Goal: Obtain resource: Download file/media

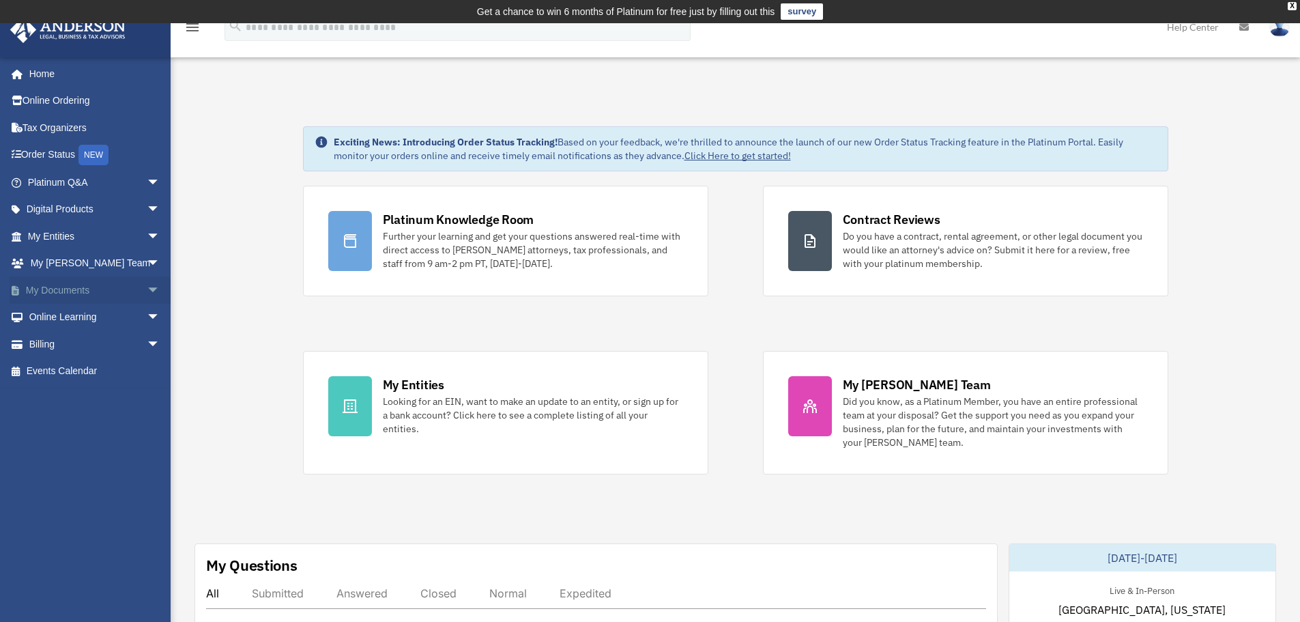
click at [45, 293] on link "My Documents arrow_drop_down" at bounding box center [95, 289] width 171 height 27
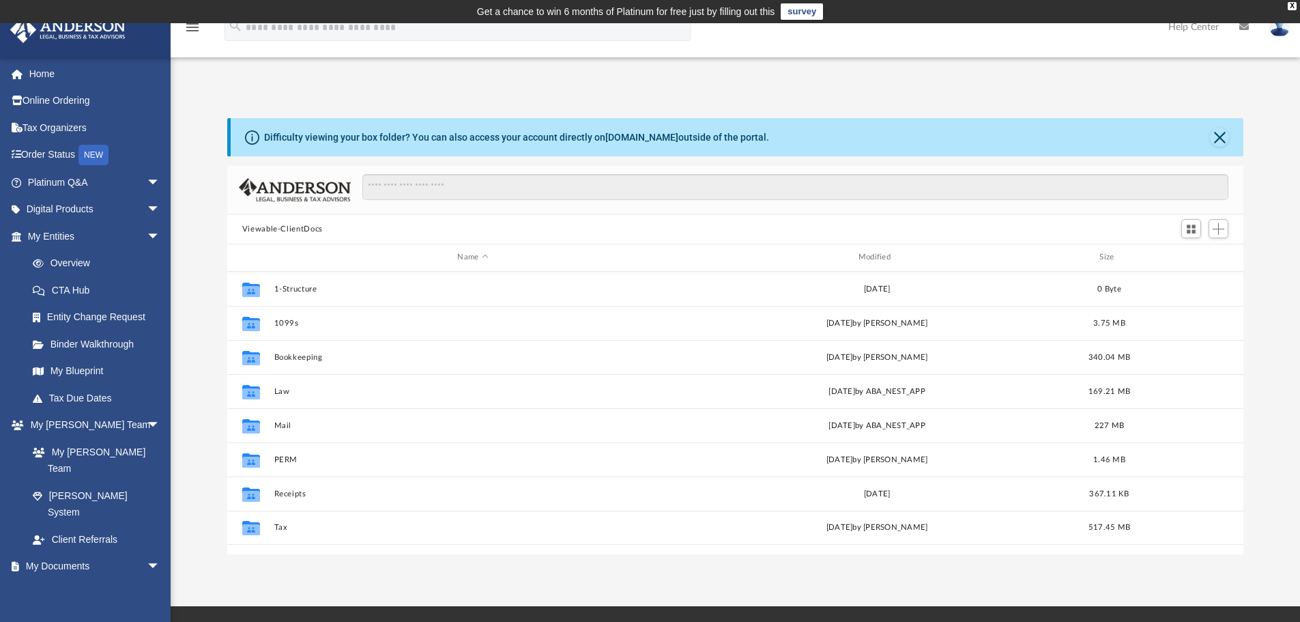
scroll to position [300, 1006]
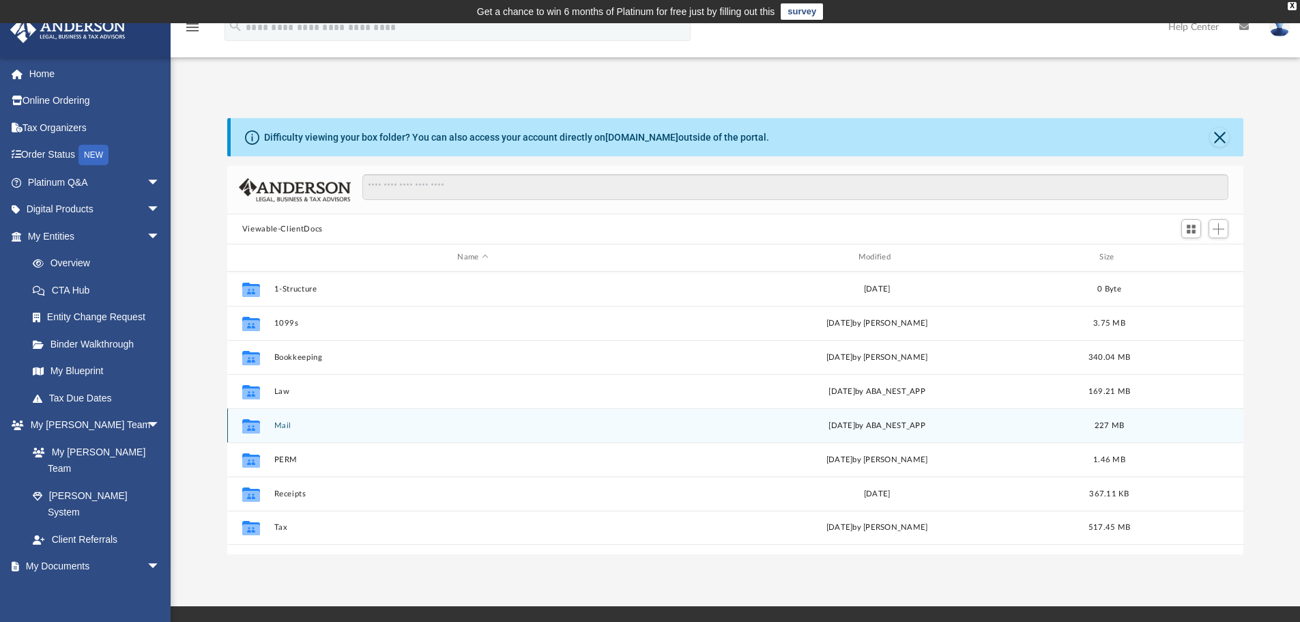
click at [283, 427] on button "Mail" at bounding box center [473, 425] width 398 height 9
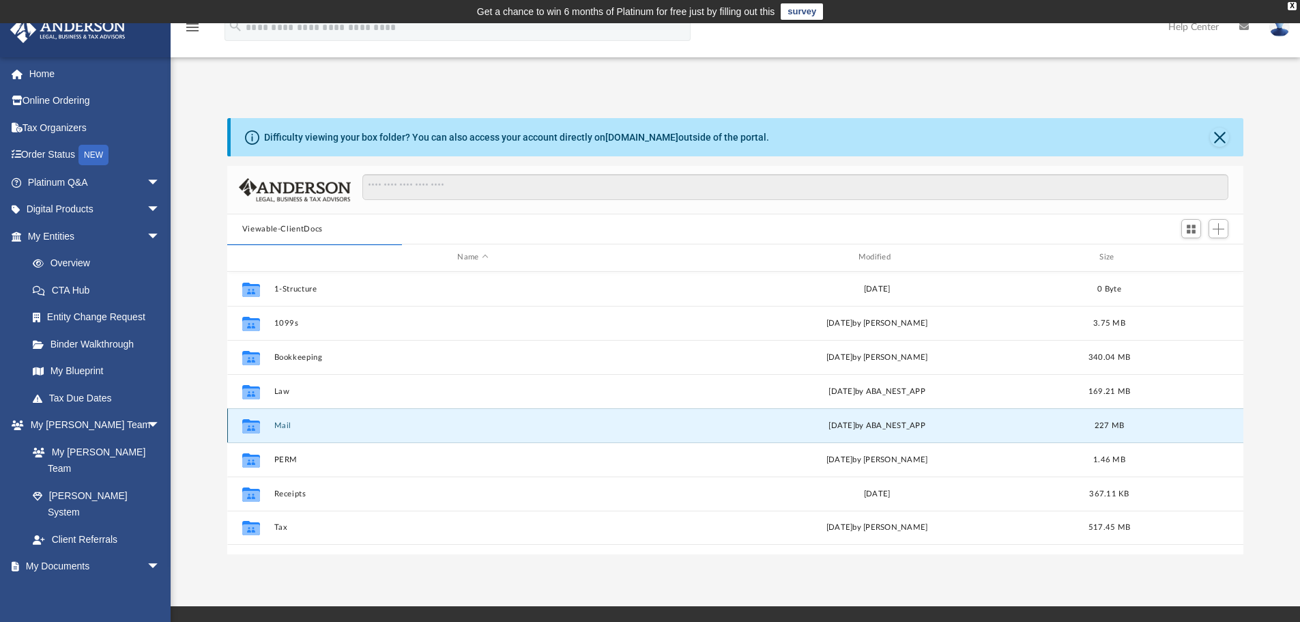
click at [287, 425] on button "Mail" at bounding box center [473, 425] width 398 height 9
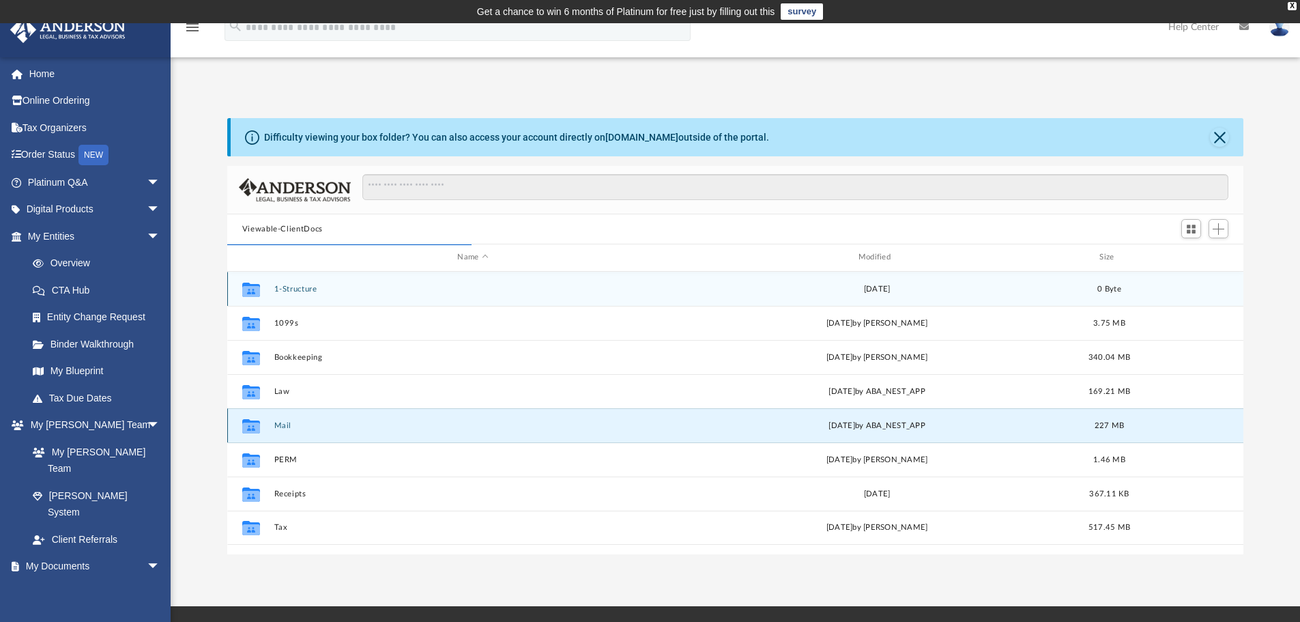
scroll to position [258, 1006]
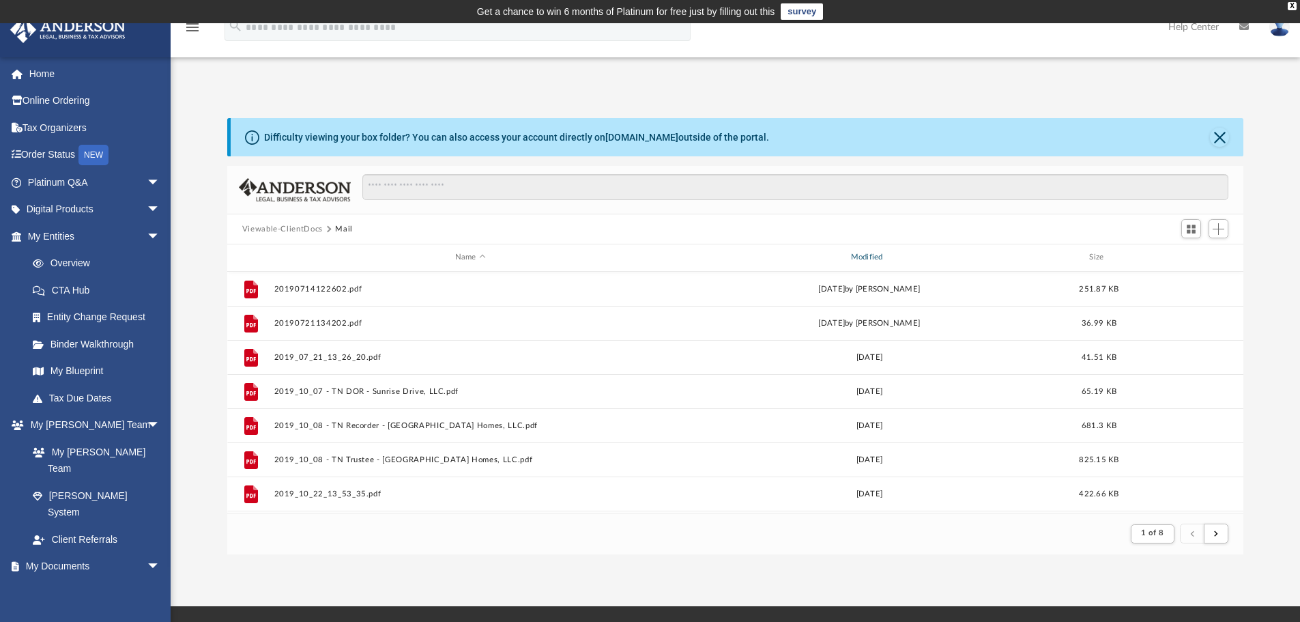
click at [867, 261] on div "Modified" at bounding box center [868, 257] width 393 height 12
click at [871, 250] on div "Name Modified Size" at bounding box center [735, 257] width 1017 height 27
click at [869, 258] on div "Modified" at bounding box center [868, 257] width 393 height 12
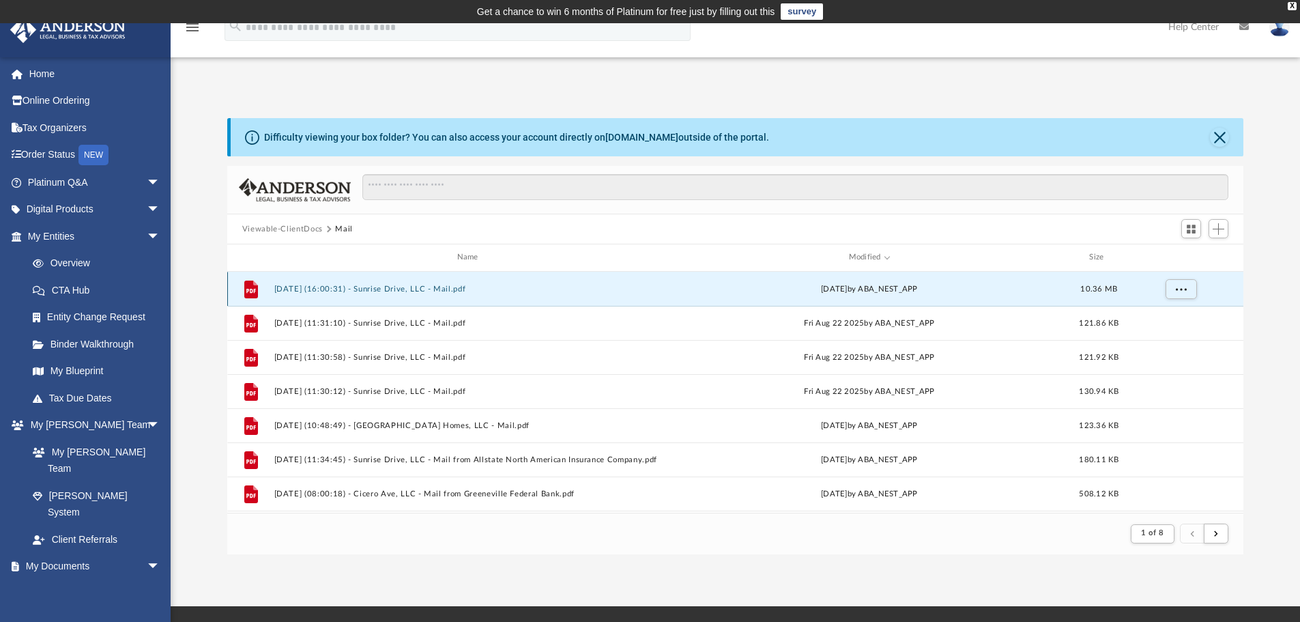
click at [414, 286] on button "[DATE] (16:00:31) - Sunrise Drive, LLC - Mail.pdf" at bounding box center [470, 289] width 393 height 9
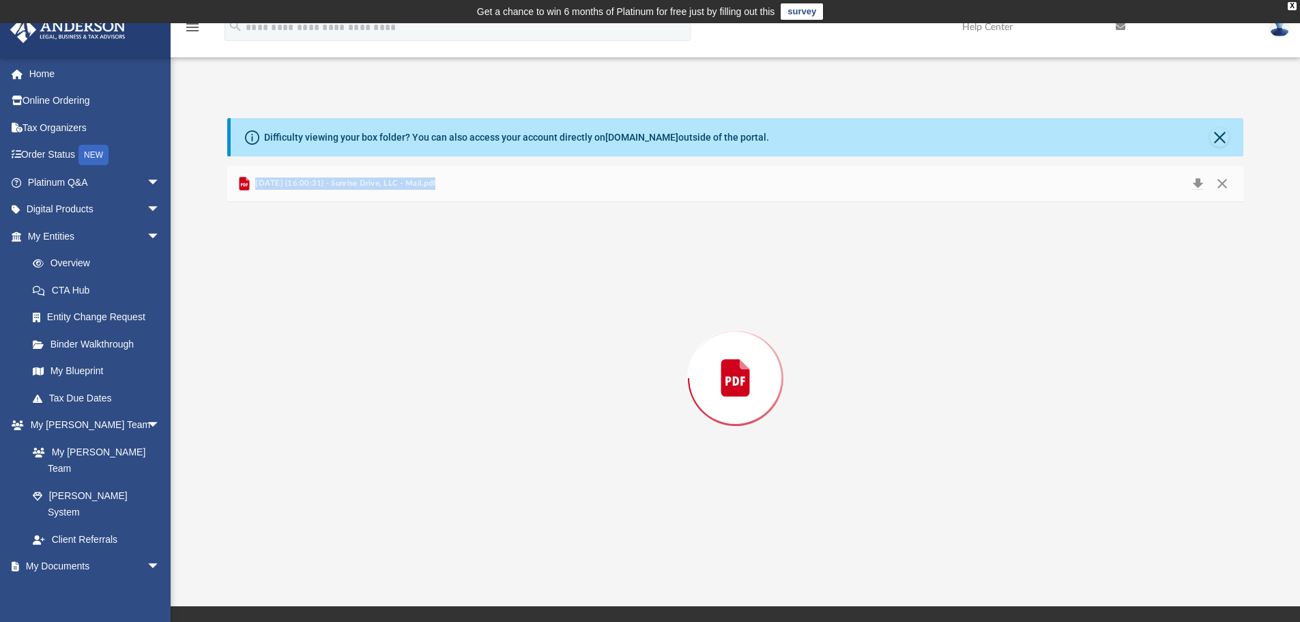
click at [414, 286] on div "Preview" at bounding box center [735, 378] width 1017 height 352
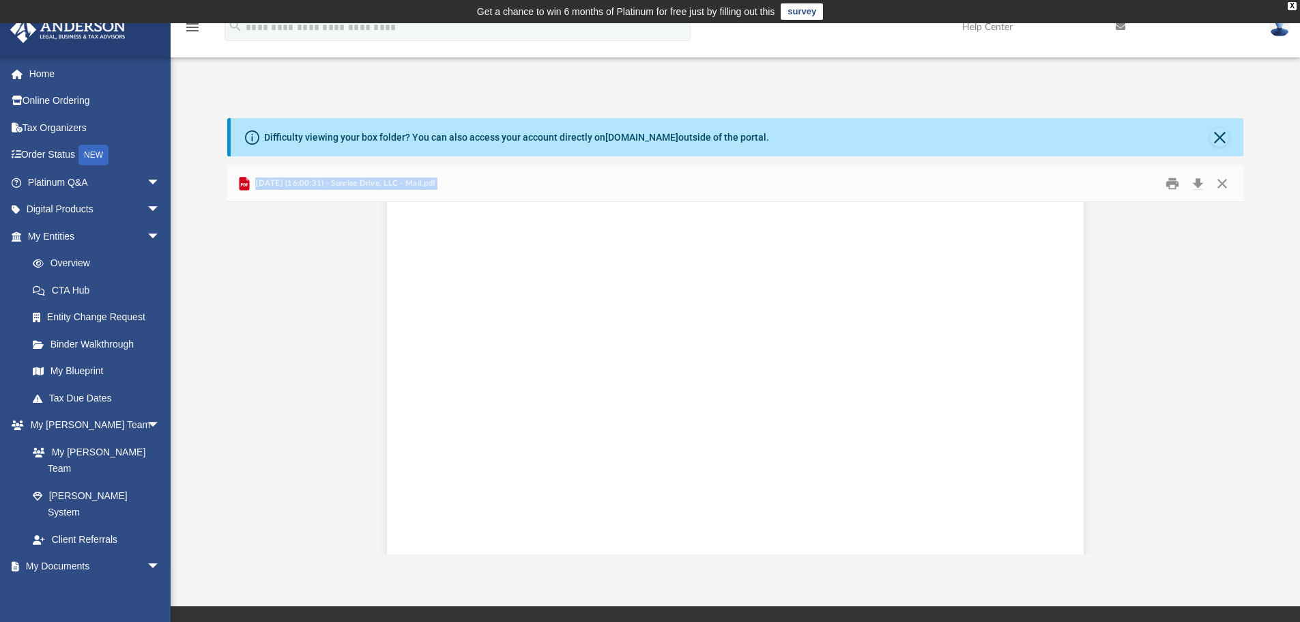
scroll to position [0, 0]
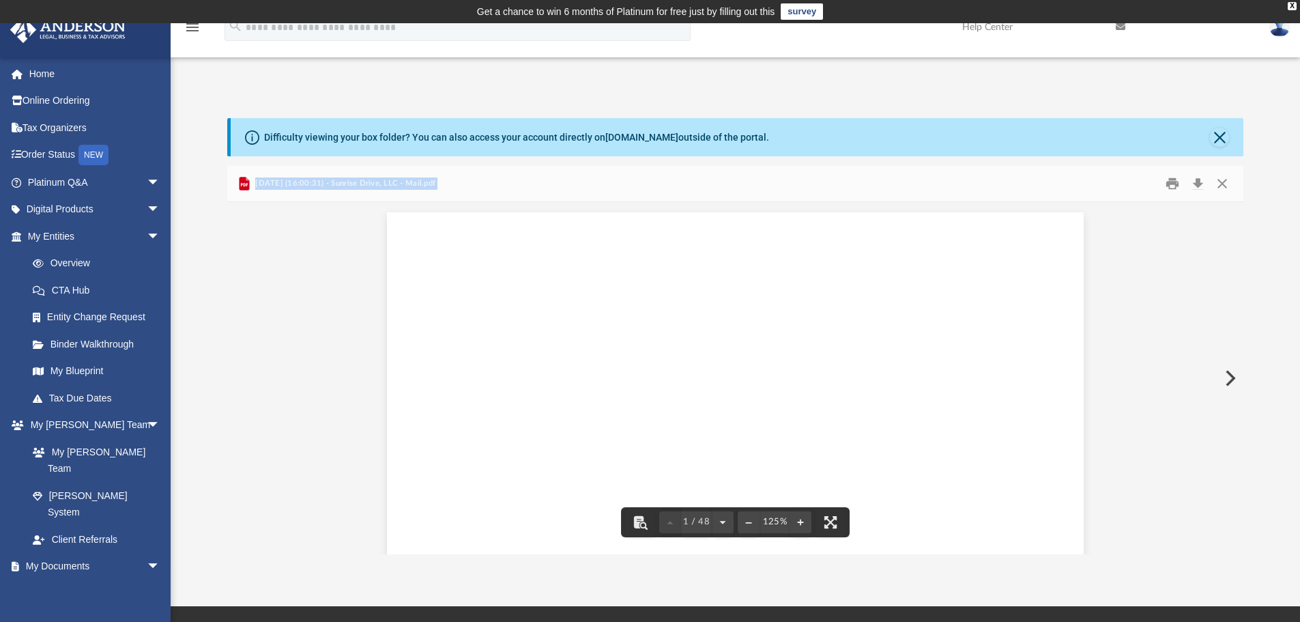
click at [1171, 182] on button "Print" at bounding box center [1172, 183] width 27 height 21
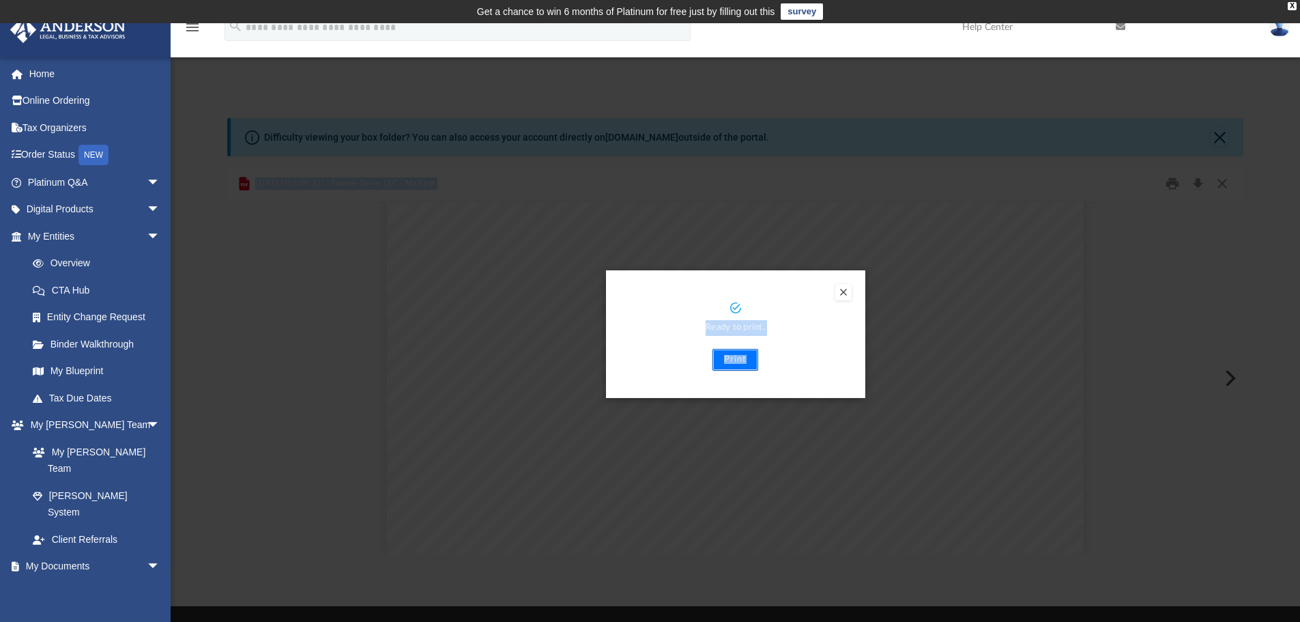
click at [733, 362] on button "Print" at bounding box center [735, 360] width 46 height 22
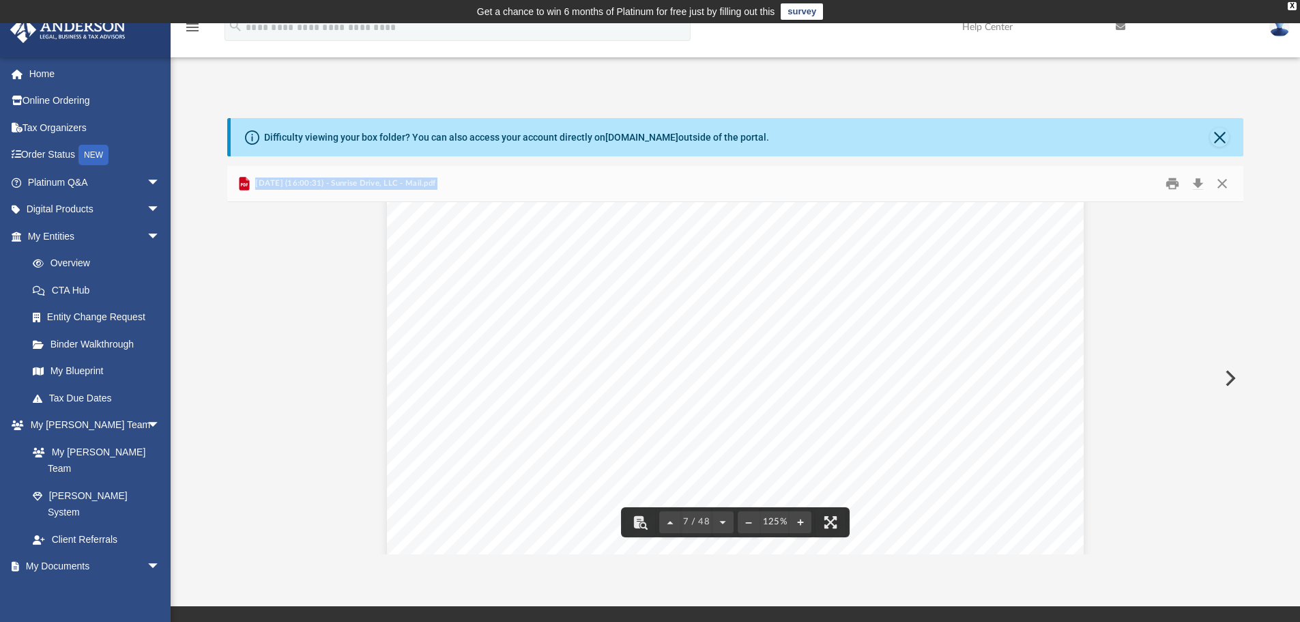
click at [1226, 375] on button "Preview" at bounding box center [1229, 378] width 30 height 38
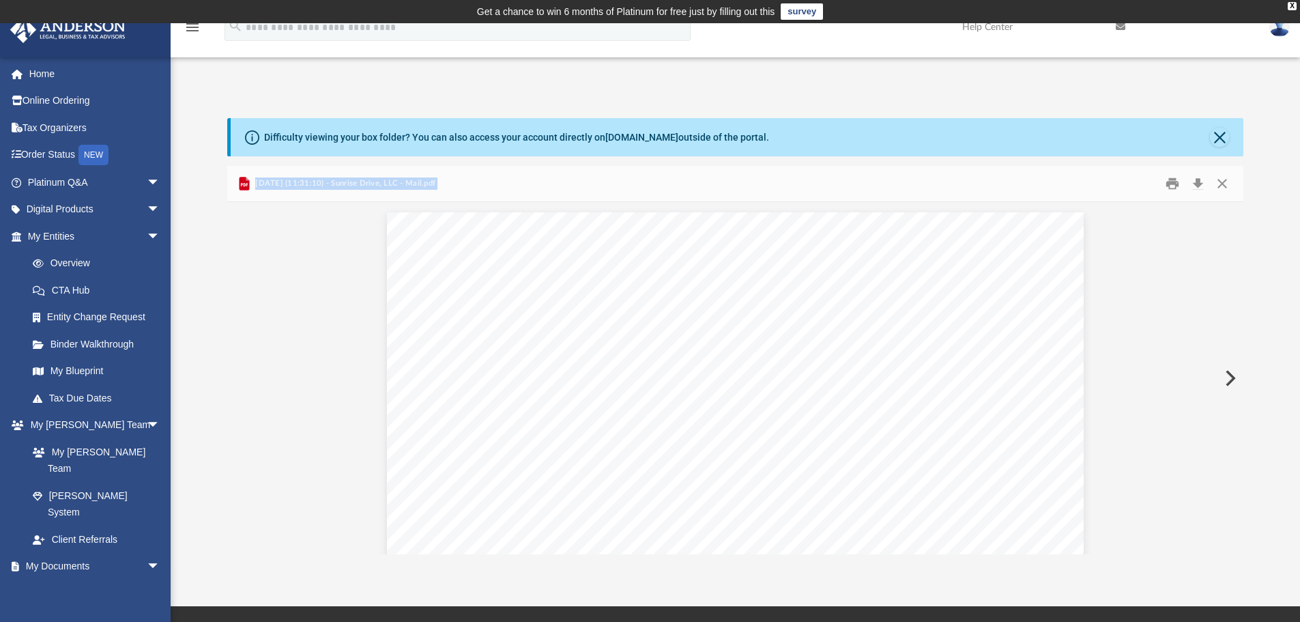
click at [1226, 375] on button "Preview" at bounding box center [1229, 378] width 30 height 38
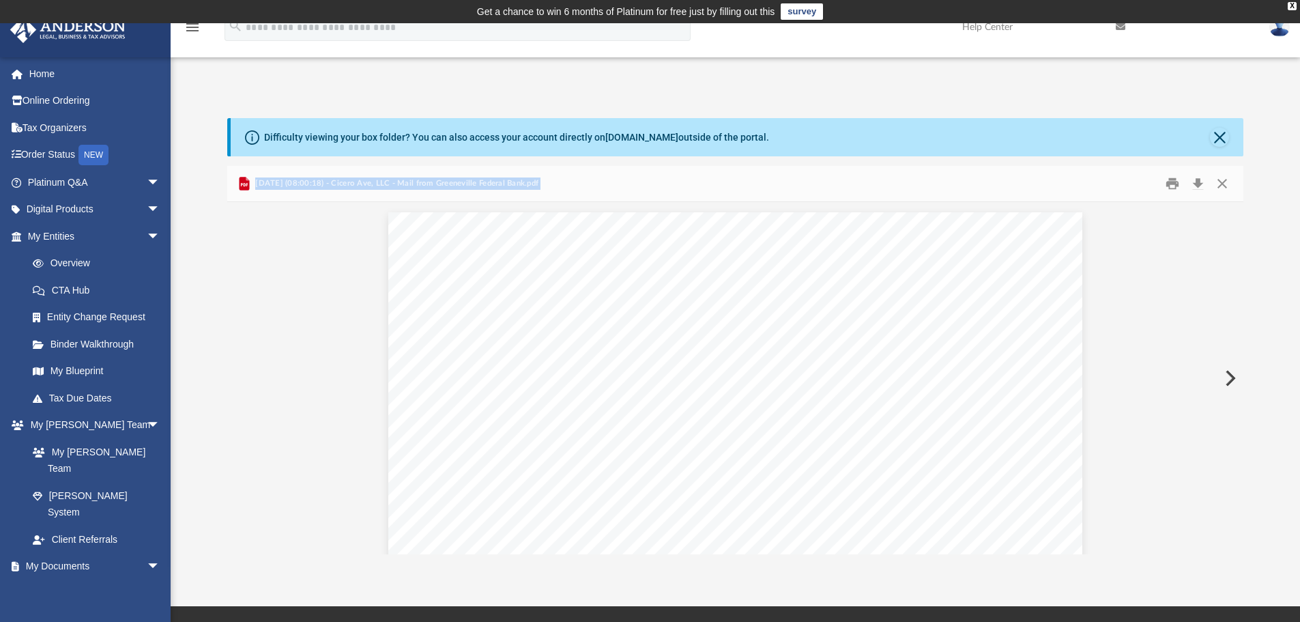
scroll to position [1812, 0]
click at [1226, 375] on button "Preview" at bounding box center [1229, 378] width 30 height 38
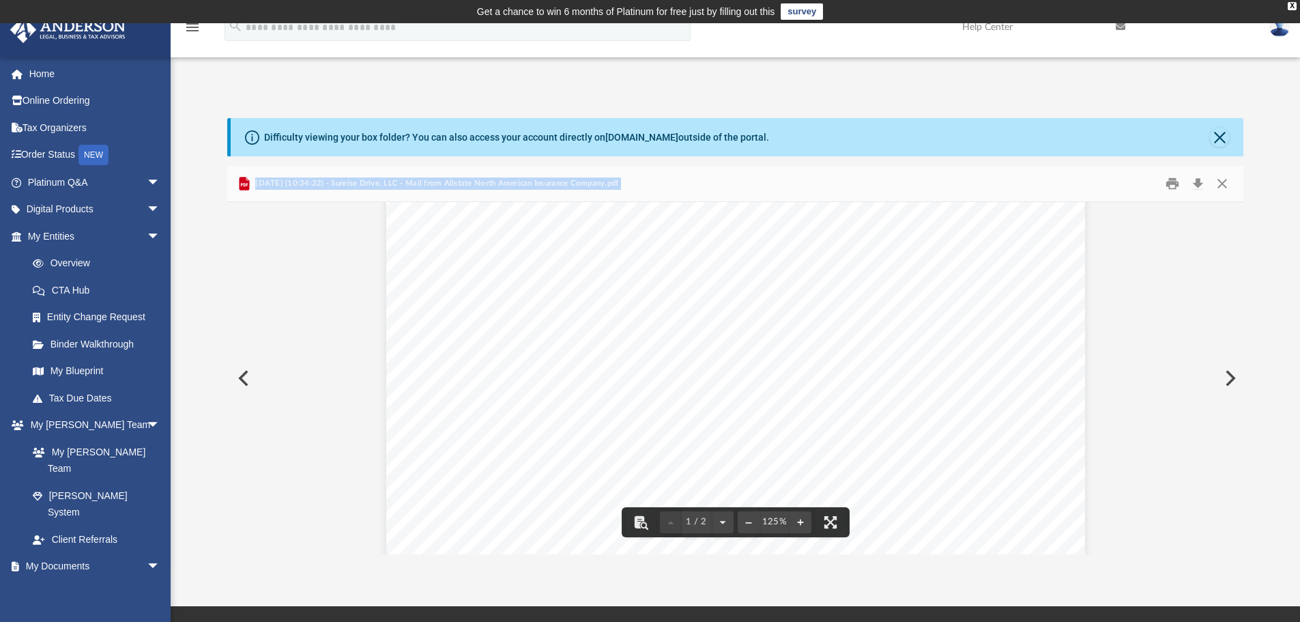
scroll to position [0, 0]
click at [1228, 373] on button "Preview" at bounding box center [1229, 378] width 30 height 38
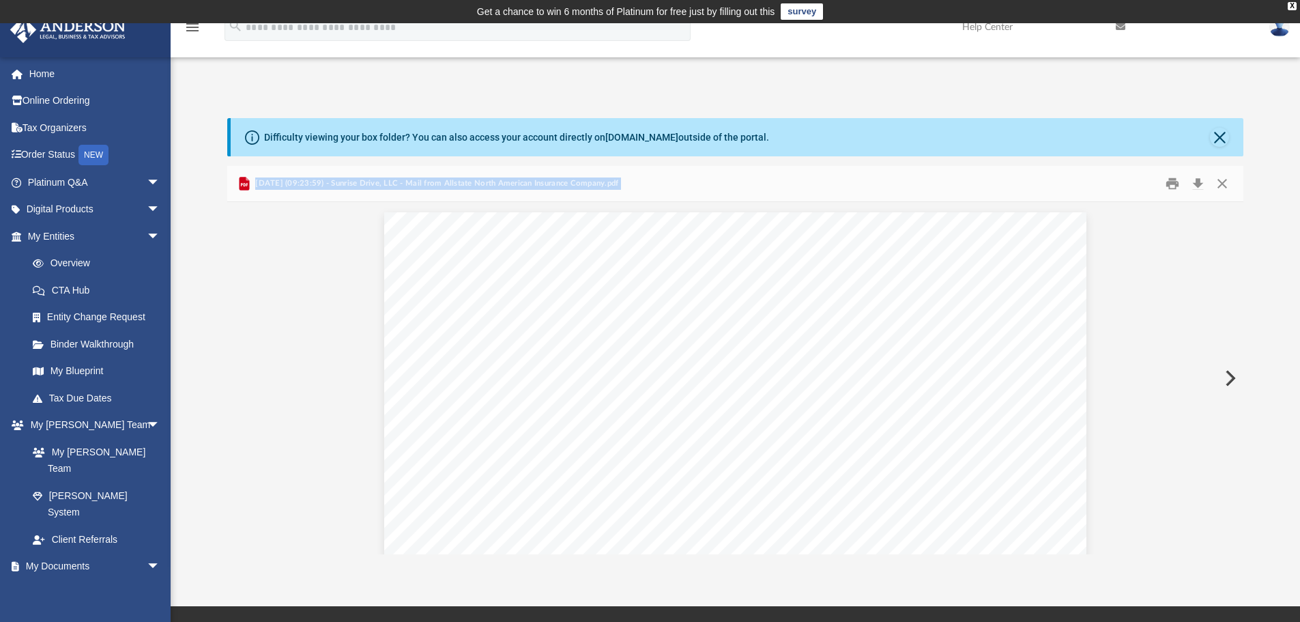
click at [1228, 373] on button "Preview" at bounding box center [1229, 378] width 30 height 38
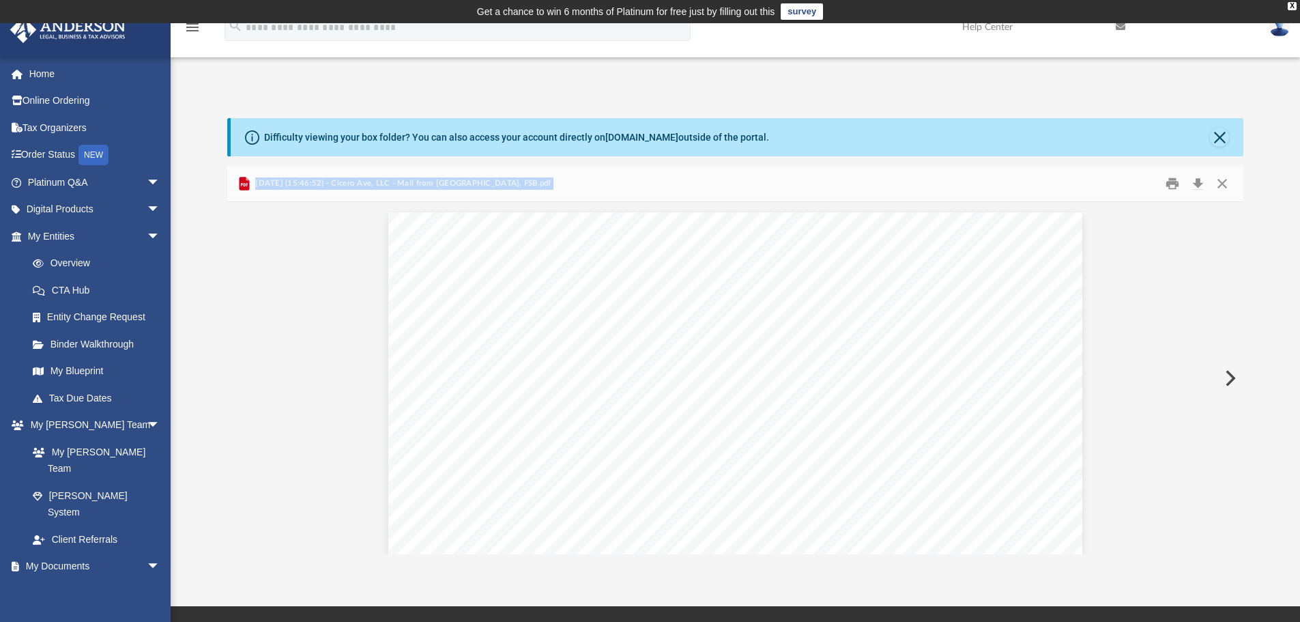
click at [1228, 373] on button "Preview" at bounding box center [1229, 378] width 30 height 38
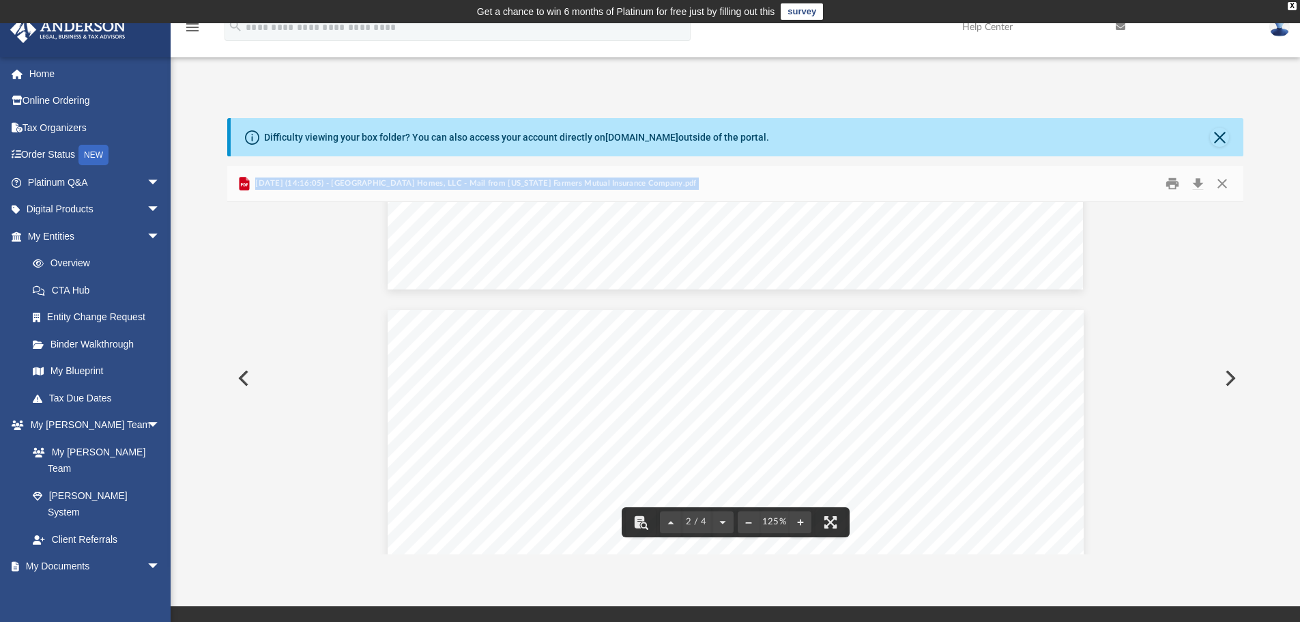
click at [1231, 371] on button "Preview" at bounding box center [1229, 378] width 30 height 38
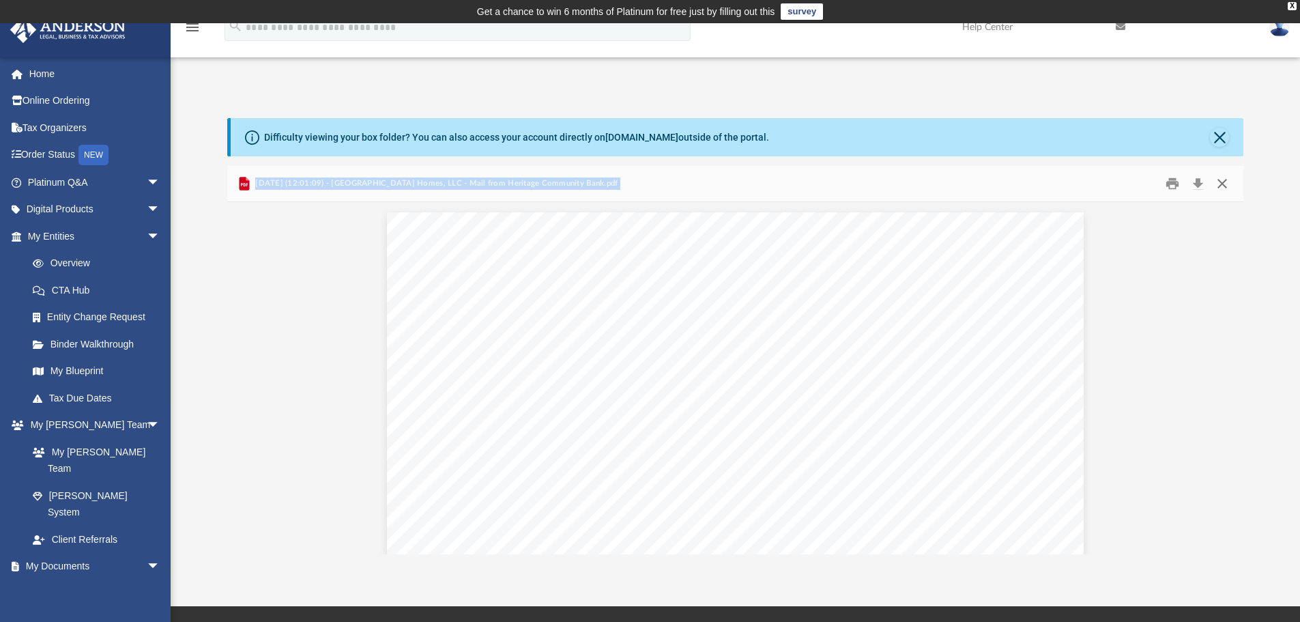
click at [1218, 179] on button "Close" at bounding box center [1222, 183] width 25 height 21
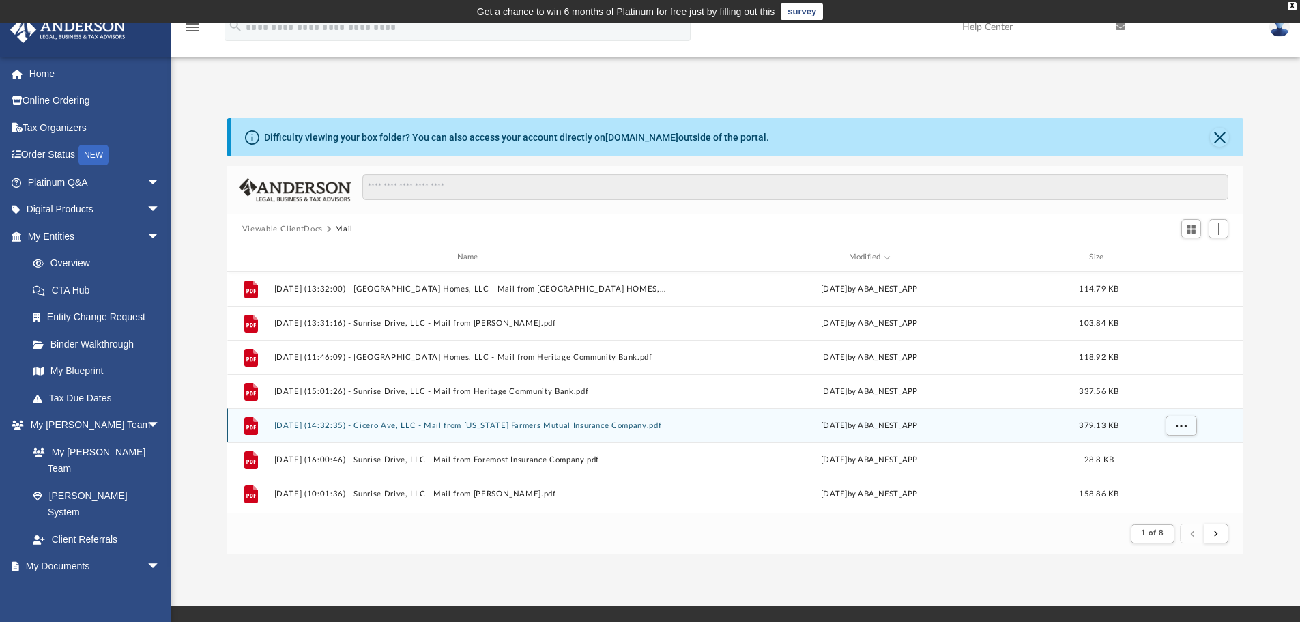
click at [577, 425] on button "[DATE] (14:32:35) - Cicero Ave, LLC - Mail from [US_STATE] Farmers Mutual Insur…" at bounding box center [470, 425] width 393 height 9
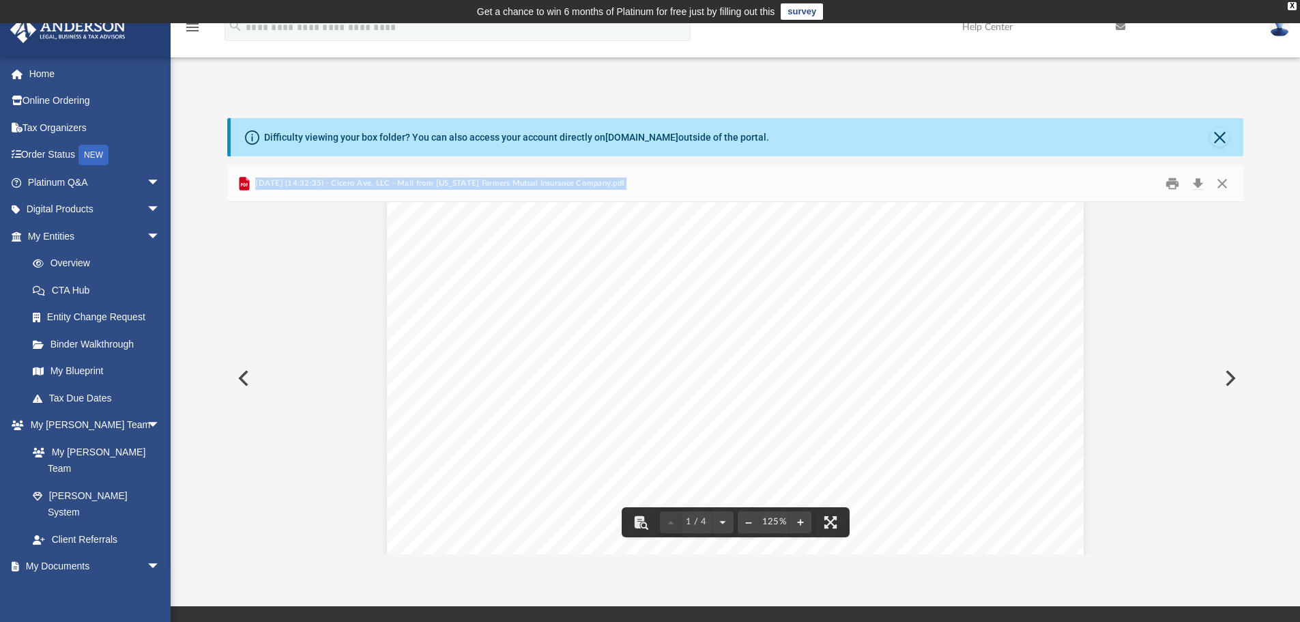
scroll to position [136, 0]
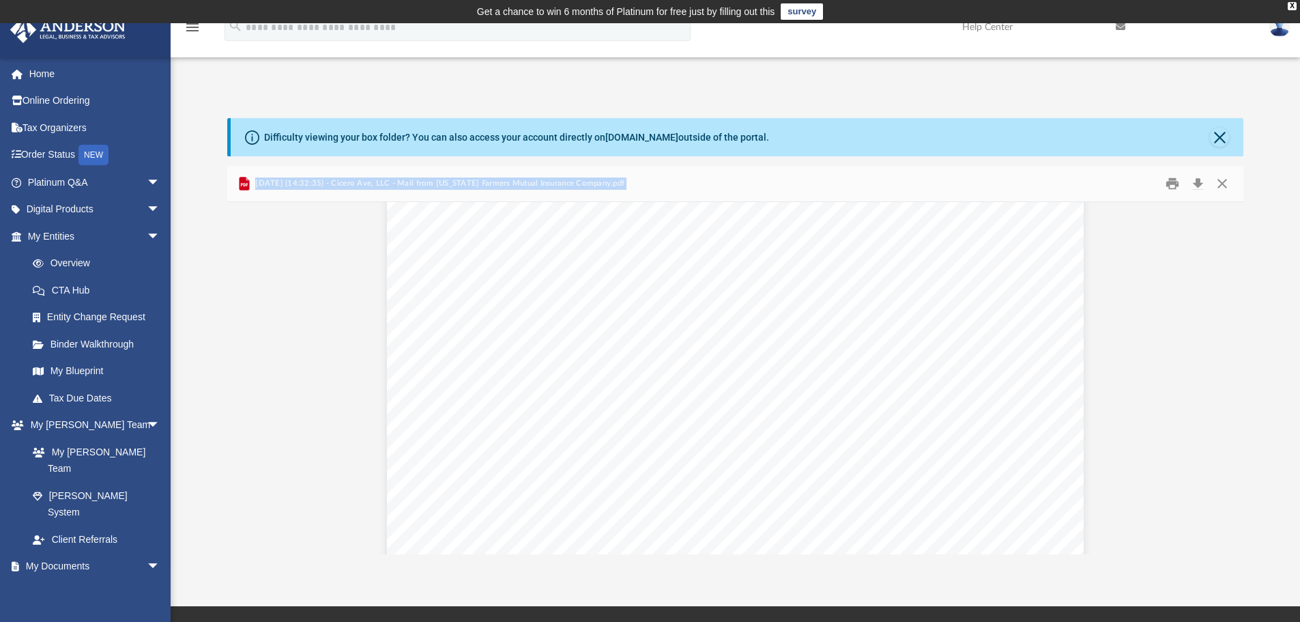
click at [1281, 30] on img at bounding box center [1279, 27] width 20 height 20
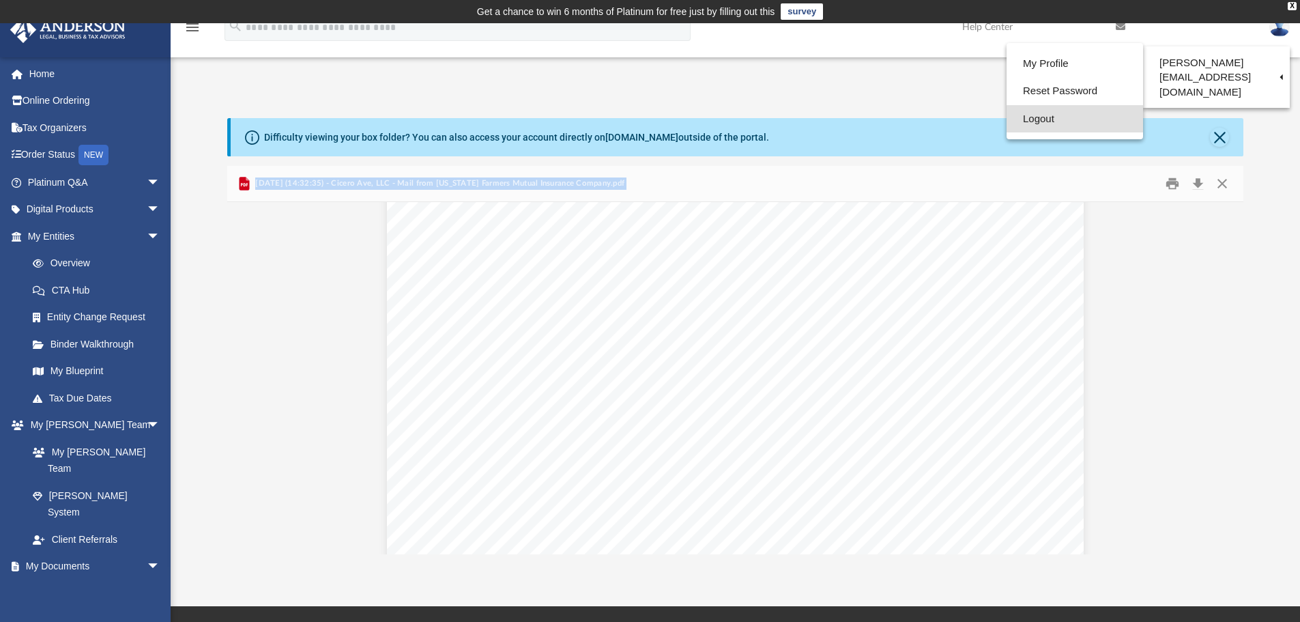
click at [1010, 125] on link "Logout" at bounding box center [1075, 119] width 136 height 28
